Goal: Task Accomplishment & Management: Use online tool/utility

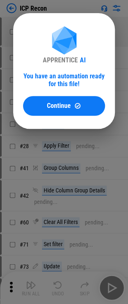
click at [57, 118] on div "APPRENTICE AI You have an automation ready for this file! Continue" at bounding box center [63, 71] width 101 height 116
click at [59, 112] on button "Continue" at bounding box center [64, 106] width 82 height 20
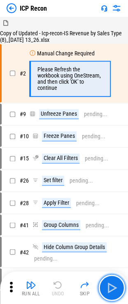
click at [103, 283] on button "button" at bounding box center [111, 288] width 26 height 26
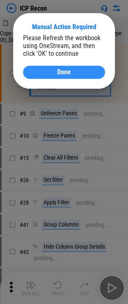
click at [53, 76] on div "Done" at bounding box center [64, 72] width 62 height 7
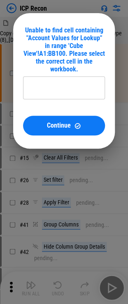
type input "**********"
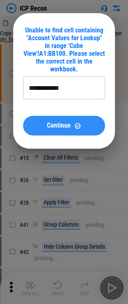
click at [44, 122] on div "Continue" at bounding box center [64, 125] width 62 height 7
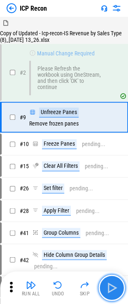
click at [114, 287] on img "button" at bounding box center [111, 287] width 13 height 13
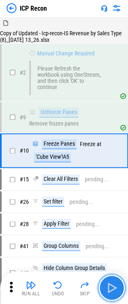
click at [114, 287] on img "button" at bounding box center [111, 287] width 13 height 13
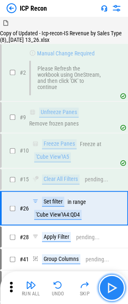
click at [114, 287] on img "button" at bounding box center [111, 287] width 13 height 13
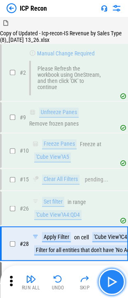
click at [114, 287] on img "button" at bounding box center [111, 281] width 13 height 13
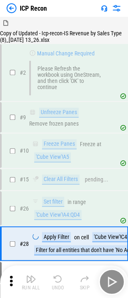
click at [114, 287] on div "Run All Undo Skip" at bounding box center [64, 281] width 119 height 26
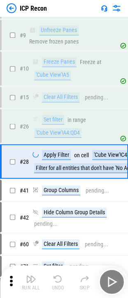
scroll to position [123, 0]
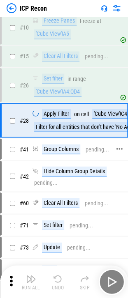
click at [54, 147] on div "Group Columns" at bounding box center [61, 149] width 38 height 10
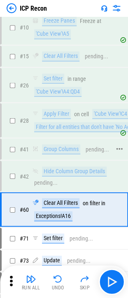
click at [54, 147] on div "Group Columns" at bounding box center [61, 149] width 38 height 10
click at [56, 201] on div "Clear All Filters" at bounding box center [60, 203] width 37 height 10
click at [57, 217] on div "Exceptions!A16" at bounding box center [53, 216] width 38 height 10
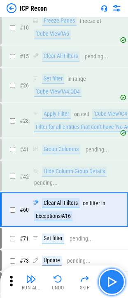
click at [108, 289] on button "button" at bounding box center [111, 281] width 26 height 26
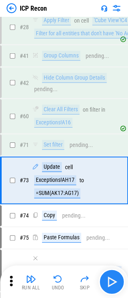
scroll to position [246, 0]
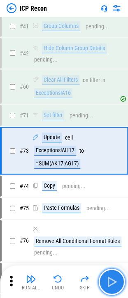
click at [108, 288] on img "button" at bounding box center [111, 281] width 13 height 13
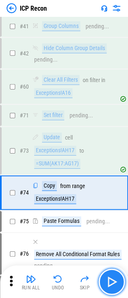
click at [108, 288] on img "button" at bounding box center [111, 281] width 13 height 13
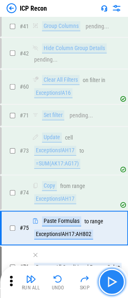
click at [108, 286] on img "button" at bounding box center [111, 281] width 13 height 13
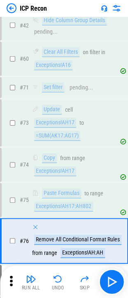
scroll to position [363, 0]
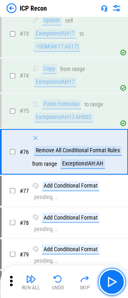
click at [109, 284] on img "button" at bounding box center [111, 281] width 13 height 13
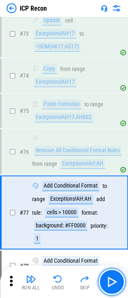
click at [109, 284] on img "button" at bounding box center [111, 281] width 13 height 13
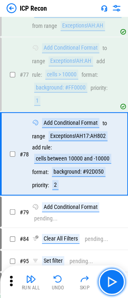
click at [109, 284] on img "button" at bounding box center [111, 281] width 13 height 13
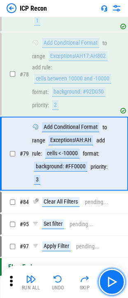
click at [109, 284] on img "button" at bounding box center [111, 281] width 13 height 13
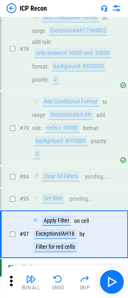
scroll to position [620, 0]
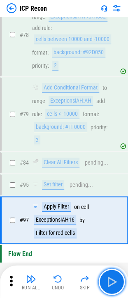
click at [109, 284] on img "button" at bounding box center [111, 281] width 13 height 13
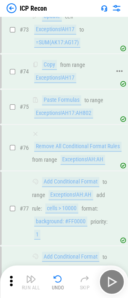
scroll to position [0, 0]
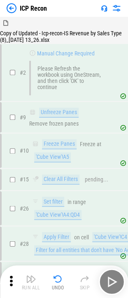
click at [57, 273] on button "Undo" at bounding box center [58, 282] width 26 height 20
click at [57, 273] on div "Run All Undo Skip" at bounding box center [64, 281] width 119 height 26
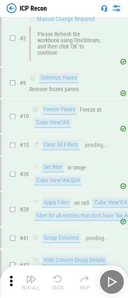
click at [57, 273] on button "Undo" at bounding box center [58, 282] width 26 height 20
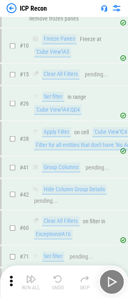
click at [57, 273] on div "Run All Undo Skip" at bounding box center [64, 281] width 119 height 26
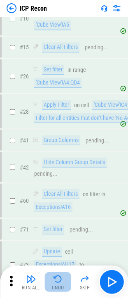
click at [57, 273] on button "Undo" at bounding box center [58, 282] width 26 height 20
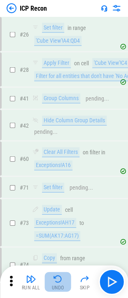
click at [57, 273] on div "Run All Undo Skip" at bounding box center [64, 281] width 119 height 26
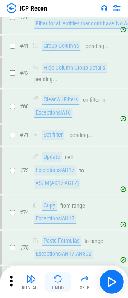
click at [57, 273] on button "Undo" at bounding box center [58, 282] width 26 height 20
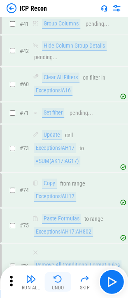
click at [57, 273] on div "Run All Undo Skip" at bounding box center [64, 281] width 119 height 26
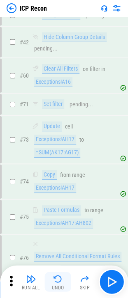
click at [57, 273] on button "Undo" at bounding box center [58, 282] width 26 height 20
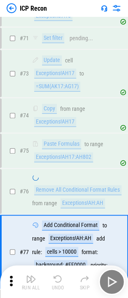
click at [57, 273] on div "Run All Undo Skip" at bounding box center [64, 281] width 119 height 26
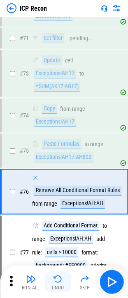
click at [57, 273] on button "Undo" at bounding box center [58, 282] width 26 height 20
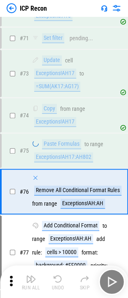
click at [57, 273] on div "Run All Undo Skip" at bounding box center [64, 281] width 119 height 26
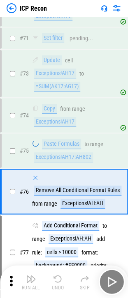
click at [57, 273] on div "Run All Undo Skip" at bounding box center [64, 281] width 119 height 26
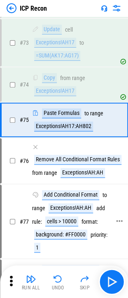
scroll to position [0, 0]
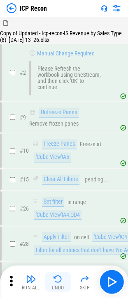
click at [56, 282] on img "button" at bounding box center [58, 279] width 10 height 10
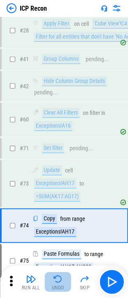
click at [56, 282] on img "button" at bounding box center [58, 279] width 10 height 10
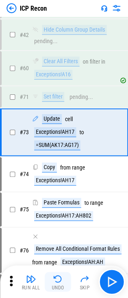
click at [56, 282] on img "button" at bounding box center [58, 279] width 10 height 10
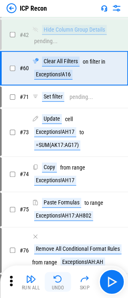
click at [56, 282] on img "button" at bounding box center [58, 279] width 10 height 10
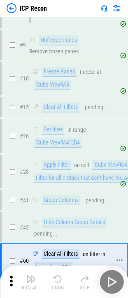
scroll to position [59, 0]
